Goal: Complete application form: Complete application form

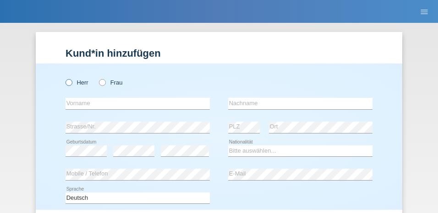
click at [64, 78] on icon at bounding box center [64, 78] width 0 height 0
click at [68, 82] on input "Herr" at bounding box center [68, 82] width 6 height 6
radio input "true"
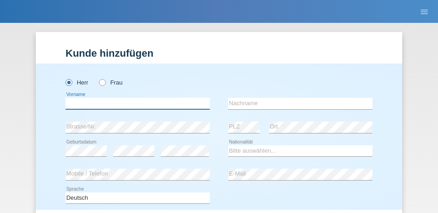
click at [72, 103] on input "text" at bounding box center [137, 103] width 144 height 11
type input "Anatol"
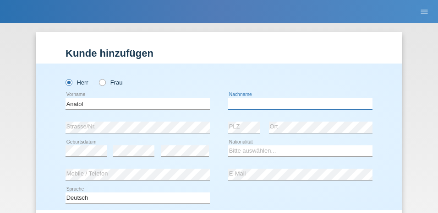
drag, startPoint x: 248, startPoint y: 107, endPoint x: 342, endPoint y: 85, distance: 96.1
click at [251, 103] on input "text" at bounding box center [300, 103] width 144 height 11
type input "[PERSON_NAME]"
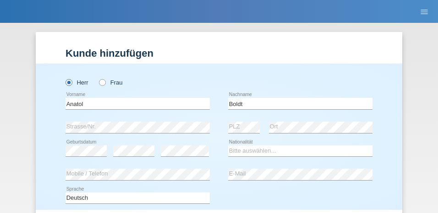
click at [241, 121] on div "error PLZ" at bounding box center [244, 128] width 32 height 24
click at [250, 150] on select "Bitte auswählen... Schweiz Deutschland Liechtenstein Österreich ------------ Af…" at bounding box center [300, 151] width 144 height 11
select select "DE"
click at [228, 146] on select "Bitte auswählen... Schweiz Deutschland Liechtenstein Österreich ------------ Af…" at bounding box center [300, 151] width 144 height 11
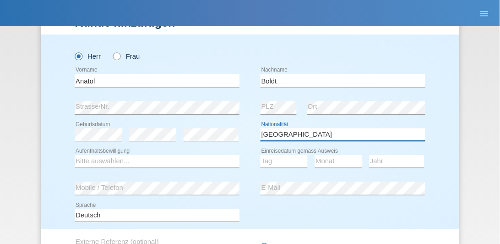
scroll to position [92, 0]
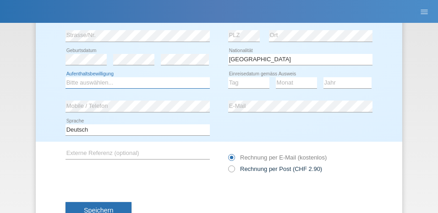
click at [82, 81] on select "Bitte auswählen... C B B - Flüchtlingsstatus Andere" at bounding box center [137, 82] width 144 height 11
select select "C"
click at [65, 77] on select "Bitte auswählen... C B B - Flüchtlingsstatus Andere" at bounding box center [137, 82] width 144 height 11
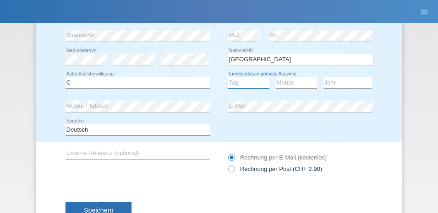
click at [237, 85] on select "Tag 01 02 03 04 05 06 07 08 09 10 11" at bounding box center [248, 82] width 41 height 11
select select "04"
click at [228, 77] on select "Tag 01 02 03 04 05 06 07 08 09 10 11" at bounding box center [248, 82] width 41 height 11
click at [295, 82] on select "Monat 01 02 03 04 05 06 07 08 09 10 11" at bounding box center [296, 82] width 41 height 11
select select "08"
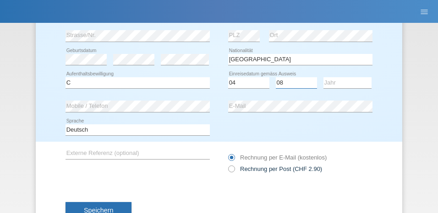
click at [276, 77] on select "Monat 01 02 03 04 05 06 07 08 09 10 11" at bounding box center [296, 82] width 41 height 11
click at [339, 82] on select "Jahr 2025 2024 2023 2022 2021 2020 2019 2018 2017 2016 2015 2014 2013 2012 2011…" at bounding box center [347, 82] width 48 height 11
select select "2012"
click at [323, 77] on select "Jahr 2025 2024 2023 2022 2021 2020 2019 2018 2017 2016 2015 2014 2013 2012 2011…" at bounding box center [347, 82] width 48 height 11
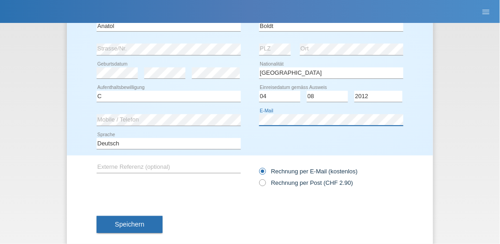
scroll to position [93, 0]
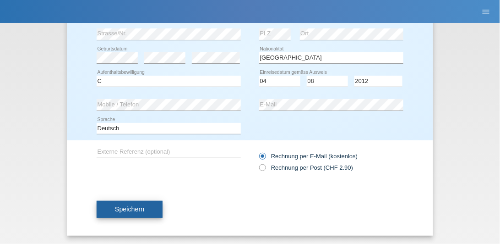
click at [120, 204] on button "Speichern" at bounding box center [130, 209] width 66 height 17
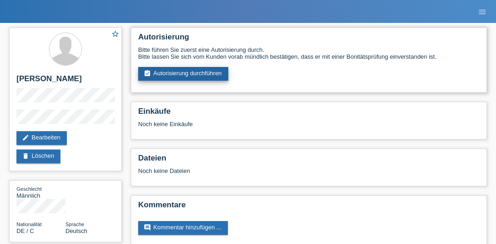
click at [192, 73] on link "assignment_turned_in Autorisierung durchführen" at bounding box center [183, 74] width 90 height 14
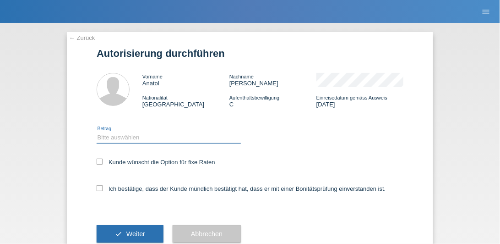
click at [124, 138] on select "Bitte auswählen CHF 1.00 - CHF 499.00 CHF 500.00 - CHF 1'999.00 CHF 2'000.00 - …" at bounding box center [169, 137] width 144 height 11
select select "3"
click at [97, 132] on select "Bitte auswählen CHF 1.00 - CHF 499.00 CHF 500.00 - CHF 1'999.00 CHF 2'000.00 - …" at bounding box center [169, 137] width 144 height 11
click at [100, 161] on icon at bounding box center [100, 161] width 6 height 6
click at [100, 161] on input "Kunde wünscht die Option für fixe Raten" at bounding box center [100, 161] width 6 height 6
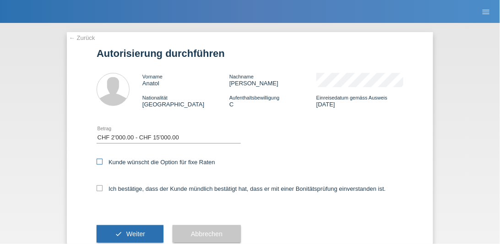
checkbox input "true"
click at [98, 190] on icon at bounding box center [100, 188] width 6 height 6
click at [98, 190] on input "Ich bestätige, dass der Kunde mündlich bestätigt hat, dass er mit einer Bonität…" at bounding box center [100, 188] width 6 height 6
checkbox input "true"
click at [136, 236] on span "Weiter" at bounding box center [135, 233] width 19 height 7
